Goal: Task Accomplishment & Management: Complete application form

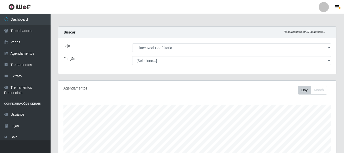
select select "445"
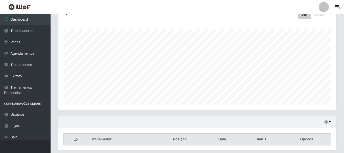
scroll to position [92, 0]
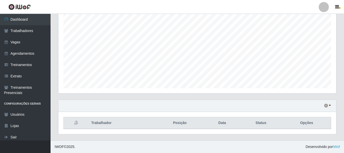
click at [333, 107] on div "Hoje 1 dia 3 dias 1 Semana Não encerrados" at bounding box center [197, 106] width 278 height 12
click at [328, 107] on button "button" at bounding box center [327, 106] width 7 height 6
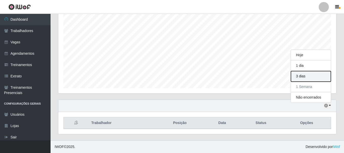
click at [313, 75] on button "3 dias" at bounding box center [311, 76] width 40 height 11
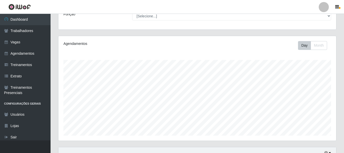
scroll to position [0, 0]
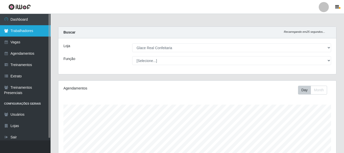
click at [22, 33] on link "Trabalhadores" at bounding box center [25, 30] width 51 height 11
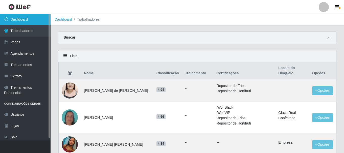
click at [32, 20] on link "Dashboard" at bounding box center [25, 19] width 51 height 11
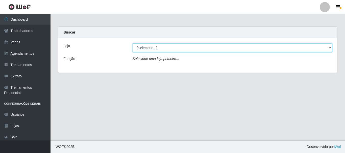
click at [179, 50] on select "[Selecione...] Glace Real Confeitaria" at bounding box center [233, 47] width 200 height 9
select select "445"
click at [133, 43] on select "[Selecione...] Glace Real Confeitaria" at bounding box center [233, 47] width 200 height 9
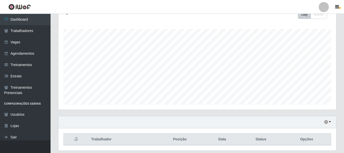
scroll to position [92, 0]
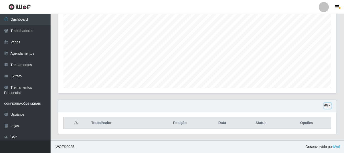
click at [328, 108] on button "button" at bounding box center [327, 106] width 7 height 6
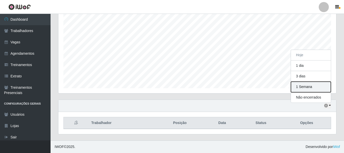
click at [311, 88] on button "1 Semana" at bounding box center [311, 87] width 40 height 11
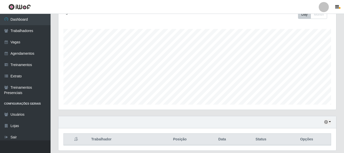
scroll to position [0, 0]
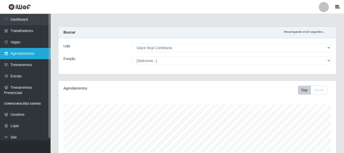
click at [31, 51] on link "Agendamentos" at bounding box center [25, 53] width 51 height 11
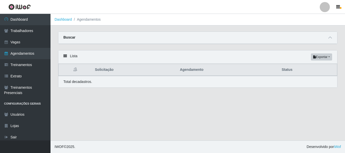
click at [307, 39] on div "Buscar" at bounding box center [197, 38] width 279 height 12
click at [329, 38] on icon at bounding box center [331, 38] width 4 height 4
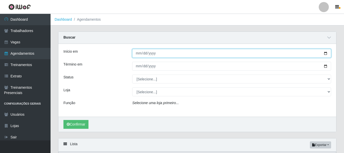
click at [140, 54] on input "Início em" at bounding box center [231, 53] width 199 height 9
type input "[DATE]"
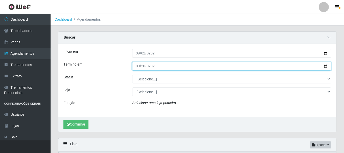
type input "[DATE]"
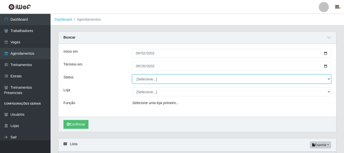
select select "AGENDADO"
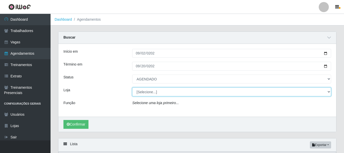
select select "445"
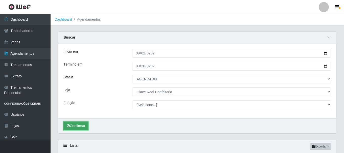
click at [76, 129] on button "Confirmar" at bounding box center [75, 126] width 25 height 9
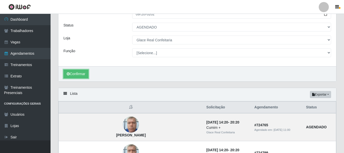
scroll to position [27, 0]
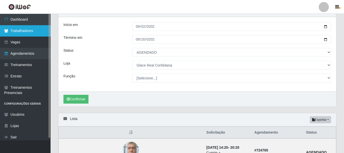
click at [35, 30] on link "Trabalhadores" at bounding box center [25, 30] width 51 height 11
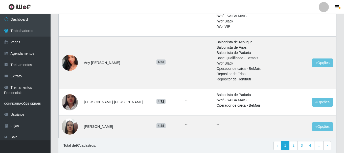
scroll to position [514, 0]
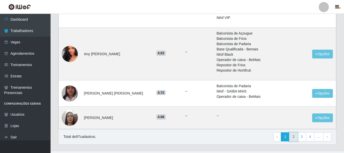
click at [293, 133] on link "2" at bounding box center [293, 137] width 9 height 9
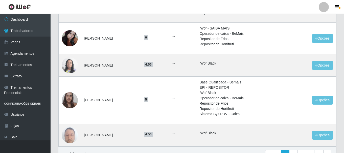
scroll to position [427, 0]
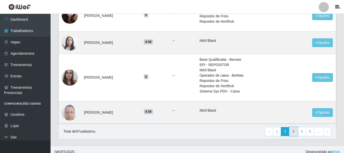
click at [294, 129] on link "3" at bounding box center [293, 131] width 9 height 9
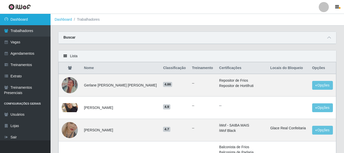
click at [29, 21] on link "Dashboard" at bounding box center [25, 19] width 51 height 11
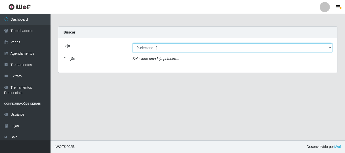
click at [225, 52] on select "[Selecione...] Glace Real Confeitaria" at bounding box center [233, 47] width 200 height 9
select select "445"
click at [133, 43] on select "[Selecione...] Glace Real Confeitaria" at bounding box center [233, 47] width 200 height 9
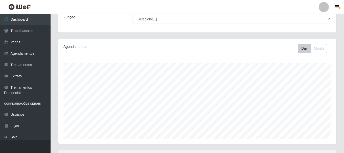
scroll to position [92, 0]
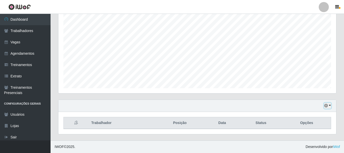
click at [331, 104] on button "button" at bounding box center [327, 106] width 7 height 6
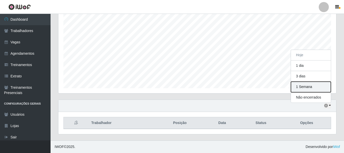
click at [314, 87] on button "1 Semana" at bounding box center [311, 87] width 40 height 11
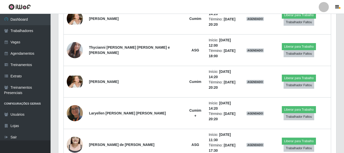
scroll to position [193, 0]
